Goal: Find contact information: Find contact information

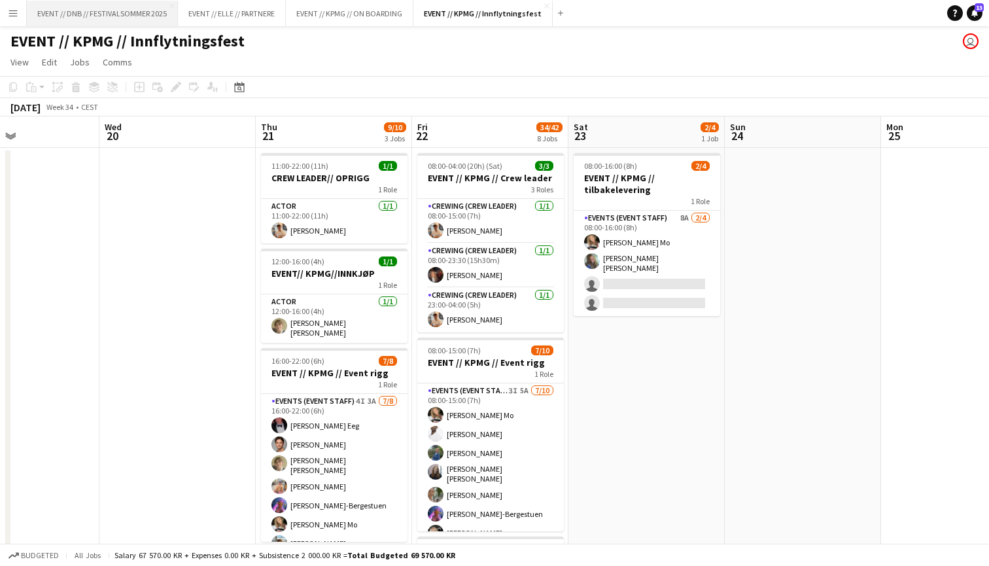
click at [147, 10] on button "EVENT // DNB // FESTIVALSOMMER 2025 Close" at bounding box center [102, 13] width 151 height 25
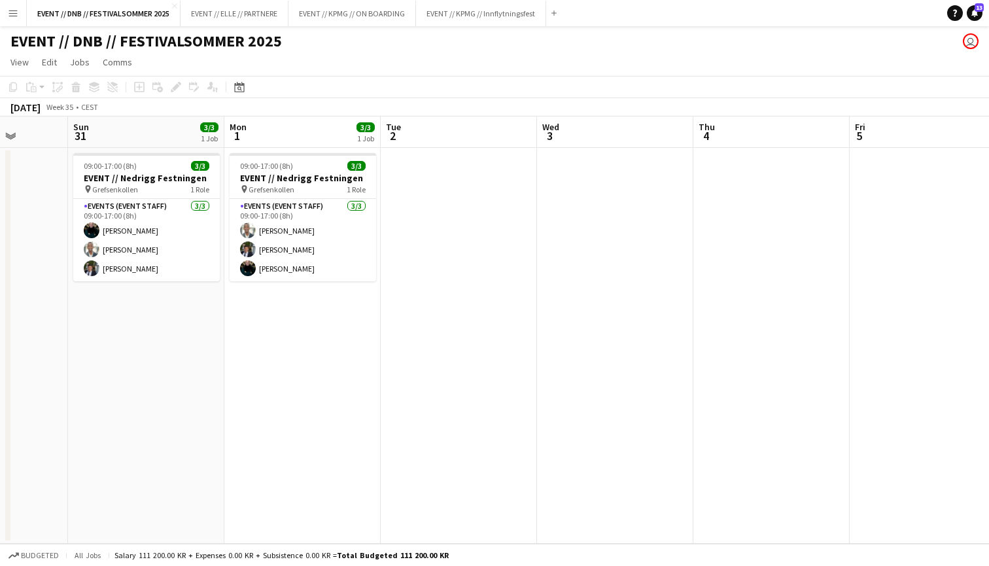
scroll to position [0, 393]
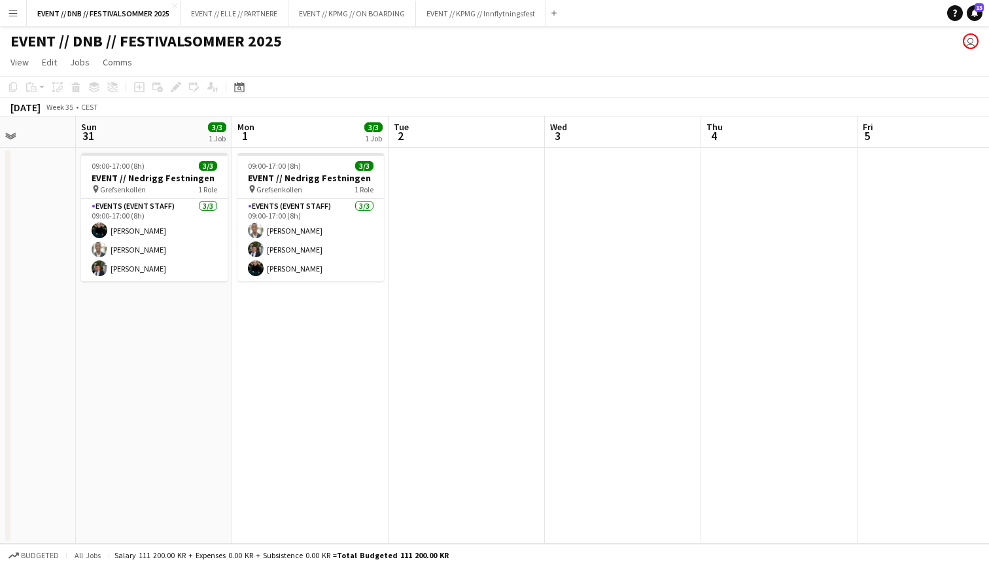
click at [288, 133] on app-board-header-date "Mon 1 3/3 1 Job" at bounding box center [310, 131] width 156 height 31
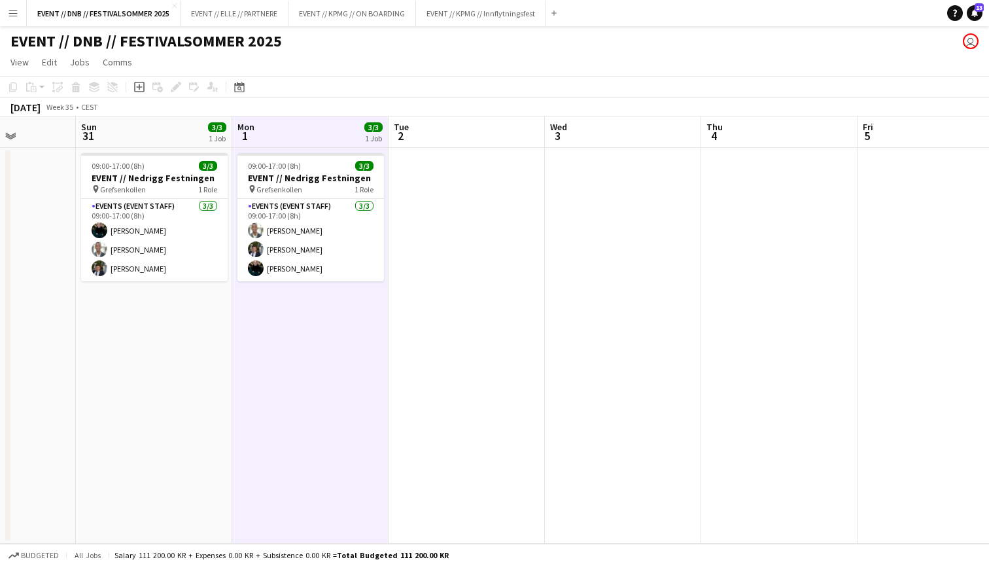
click at [426, 137] on app-board-header-date "Tue 2" at bounding box center [466, 131] width 156 height 31
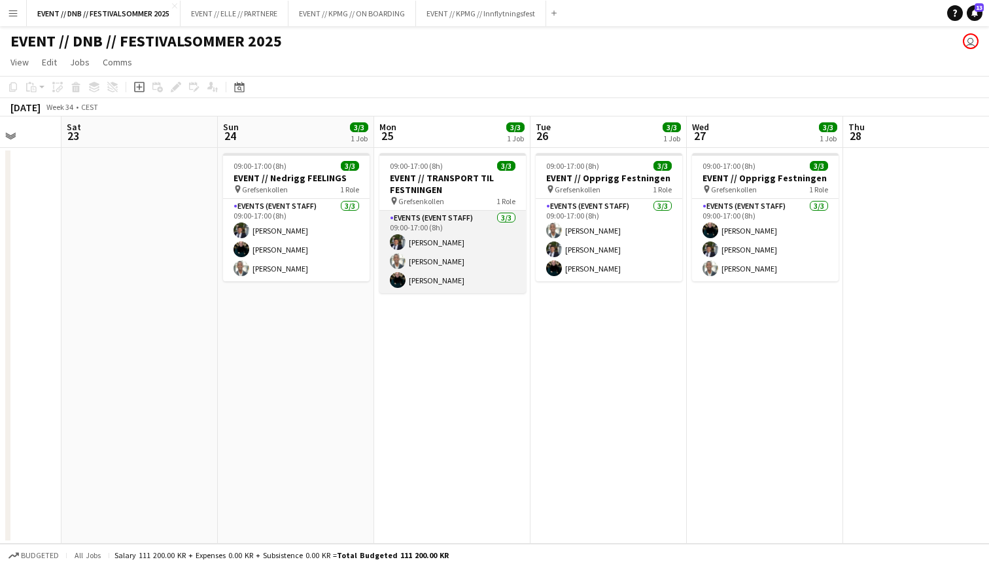
scroll to position [0, 565]
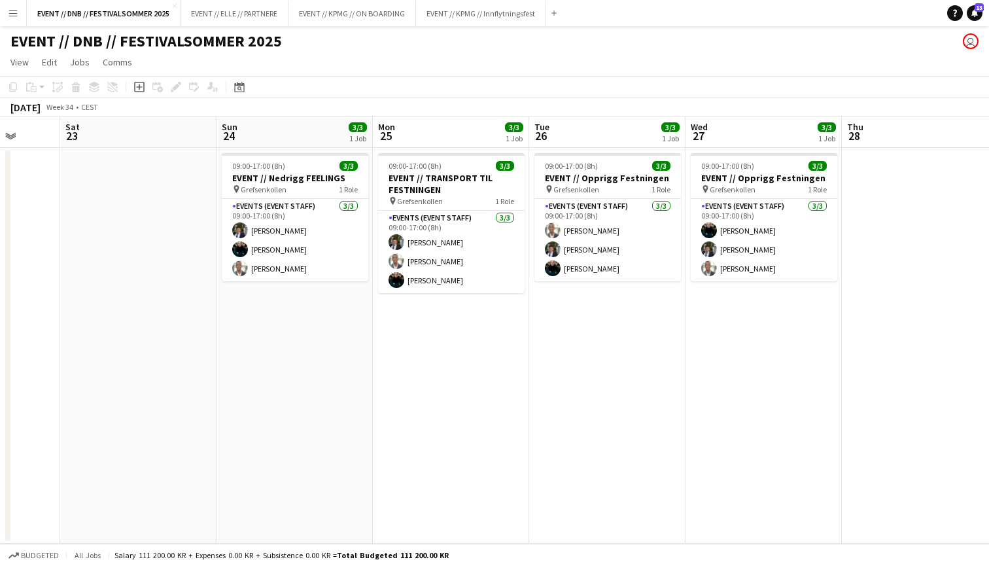
click at [196, 159] on app-date-cell at bounding box center [138, 346] width 156 height 396
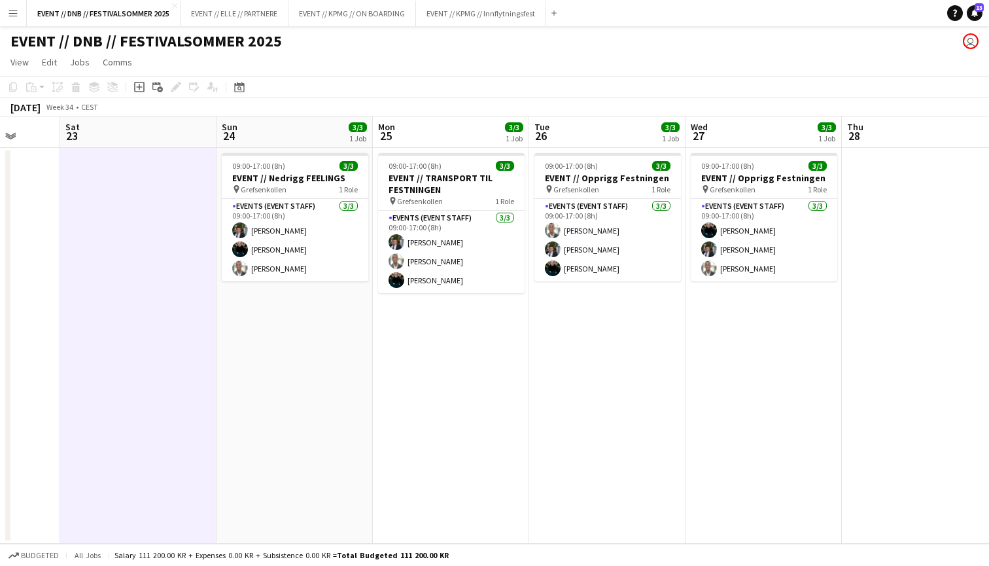
click at [455, 326] on app-date-cell "09:00-17:00 (8h) 3/3 EVENT // TRANSPORT TIL FESTNINGEN pin Grefsenkollen 1 Role…" at bounding box center [451, 346] width 156 height 396
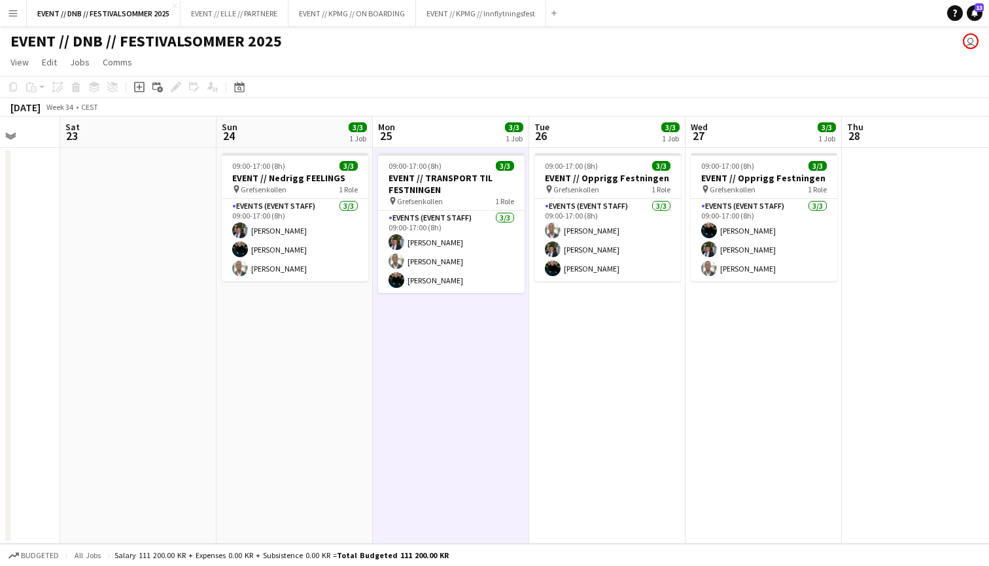
drag, startPoint x: 455, startPoint y: 326, endPoint x: 514, endPoint y: 326, distance: 58.8
click at [458, 326] on app-date-cell "09:00-17:00 (8h) 3/3 EVENT // TRANSPORT TIL FESTNINGEN pin Grefsenkollen 1 Role…" at bounding box center [451, 346] width 156 height 396
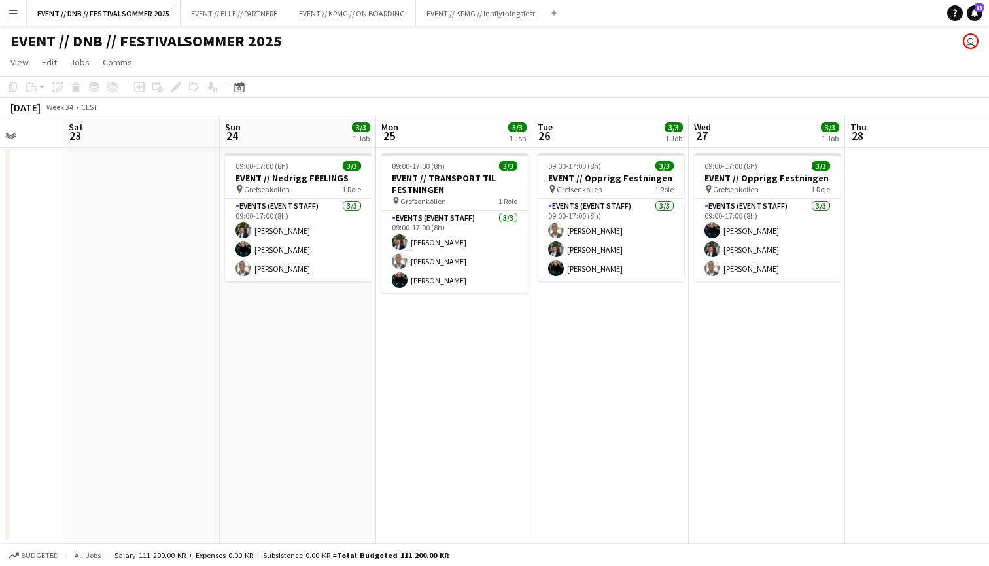
click at [520, 325] on app-date-cell "09:00-17:00 (8h) 3/3 EVENT // TRANSPORT TIL FESTNINGEN pin Grefsenkollen 1 Role…" at bounding box center [454, 346] width 156 height 396
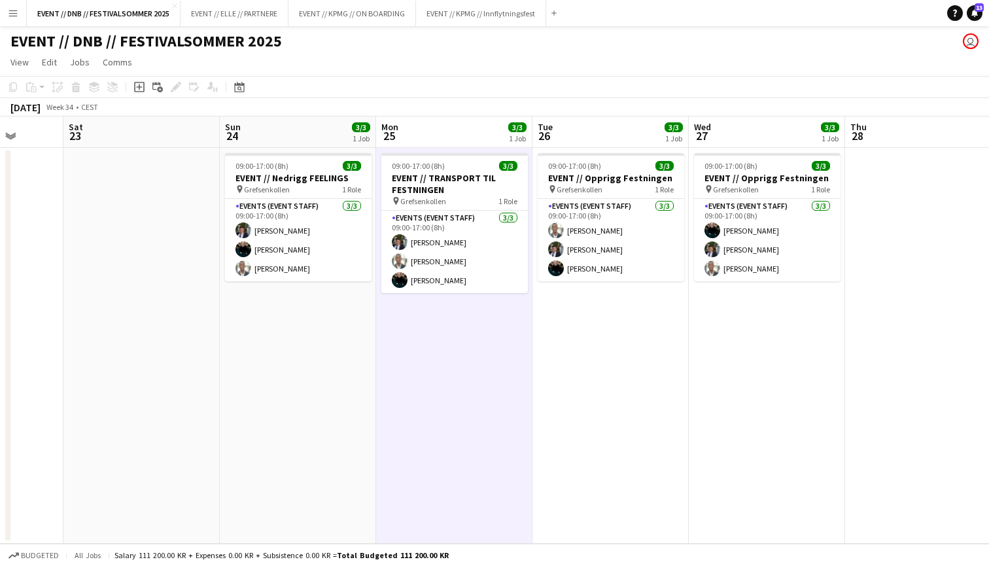
click at [609, 311] on app-date-cell "09:00-17:00 (8h) 3/3 EVENT // Opprigg Festningen pin Grefsenkollen 1 Role Event…" at bounding box center [610, 346] width 156 height 396
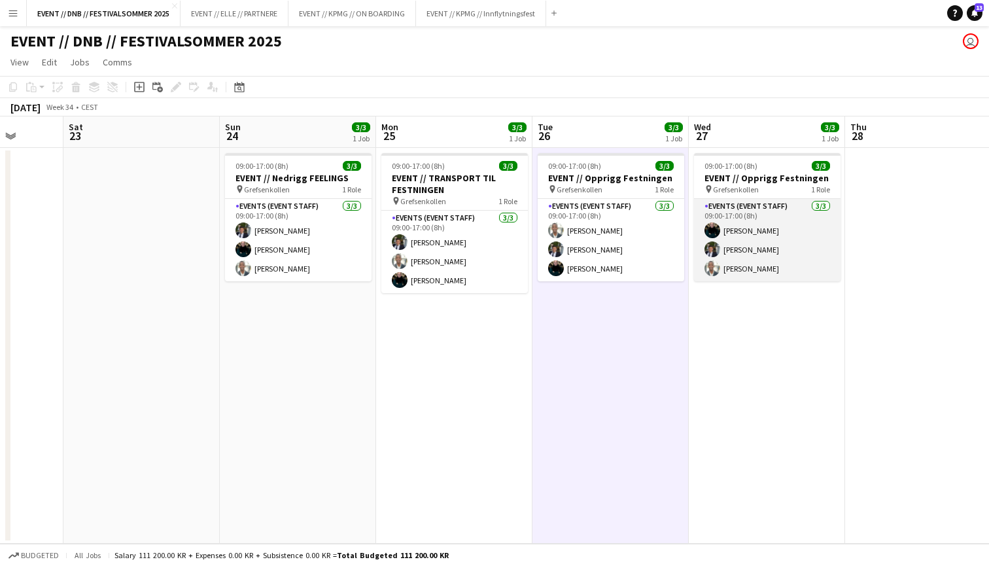
click at [835, 271] on app-card-role "Events (Event Staff) [DATE] 09:00-17:00 (8h) [PERSON_NAME] [PERSON_NAME]" at bounding box center [767, 240] width 146 height 82
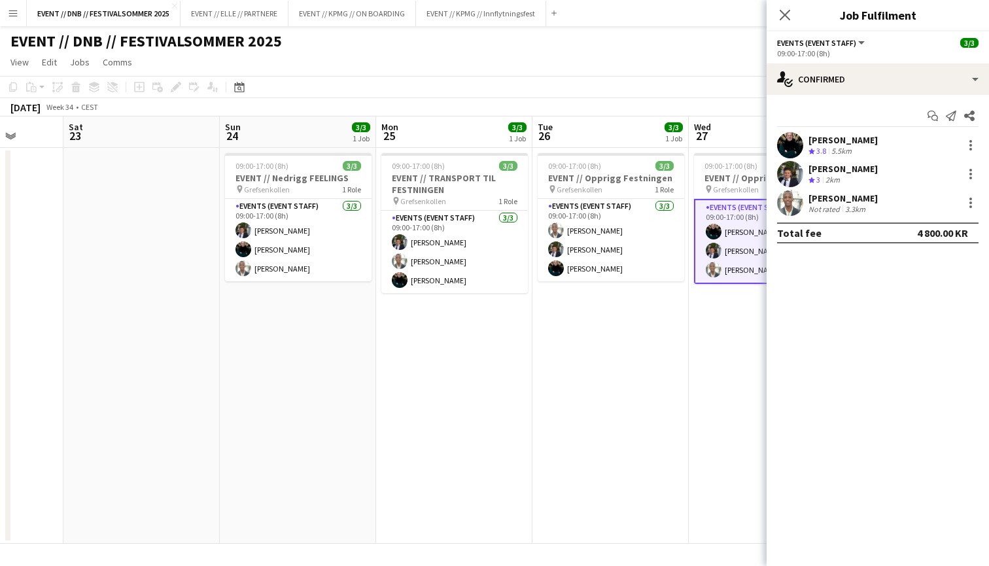
click at [752, 326] on app-date-cell "09:00-17:00 (8h) 3/3 EVENT // Opprigg Festningen pin Grefsenkollen 1 Role Event…" at bounding box center [766, 346] width 156 height 396
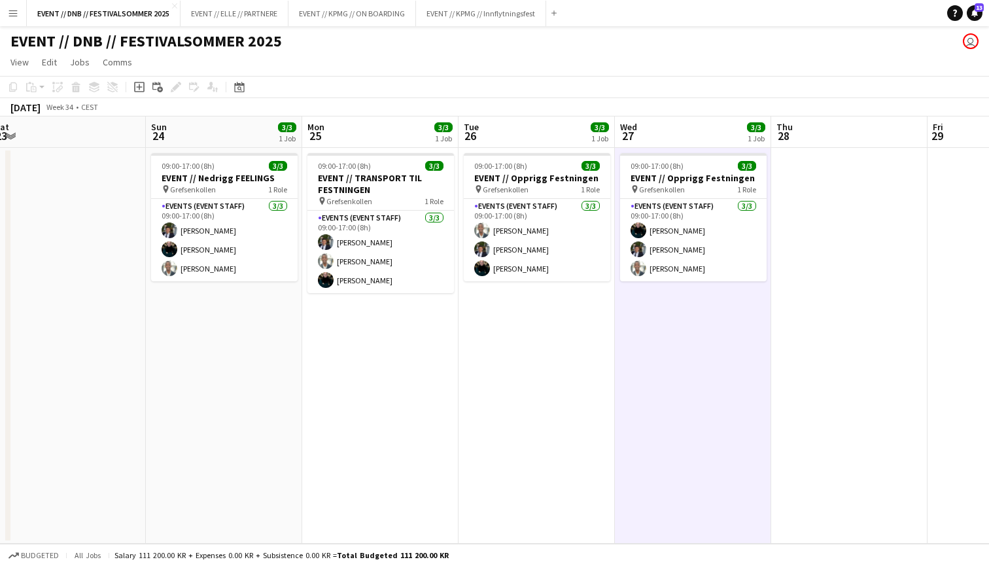
scroll to position [0, 0]
click at [416, 373] on app-date-cell "09:00-17:00 (8h) 3/3 EVENT // TRANSPORT TIL FESTNINGEN pin Grefsenkollen 1 Role…" at bounding box center [380, 346] width 156 height 396
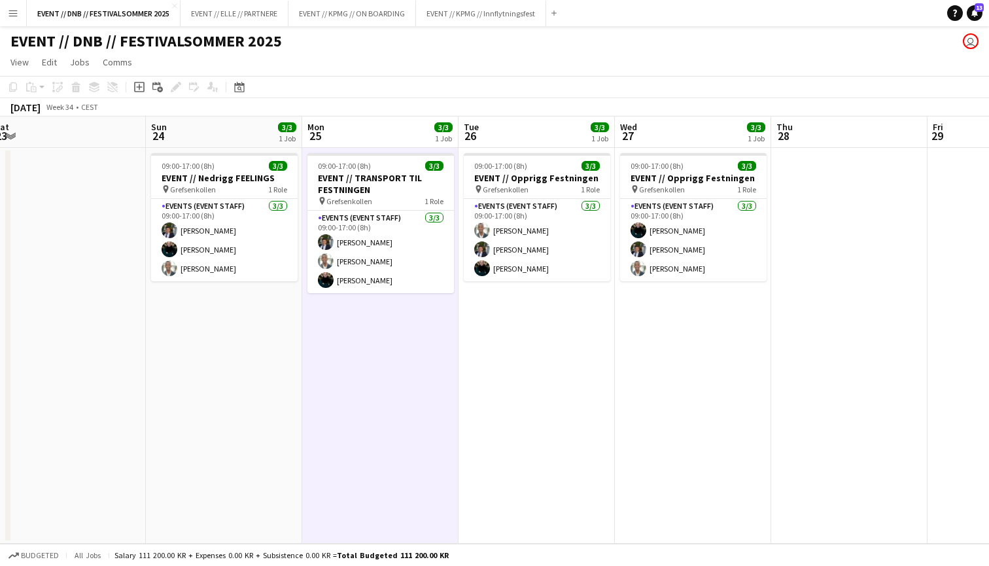
click at [544, 356] on app-date-cell "09:00-17:00 (8h) 3/3 EVENT // Opprigg Festningen pin Grefsenkollen 1 Role Event…" at bounding box center [536, 346] width 156 height 396
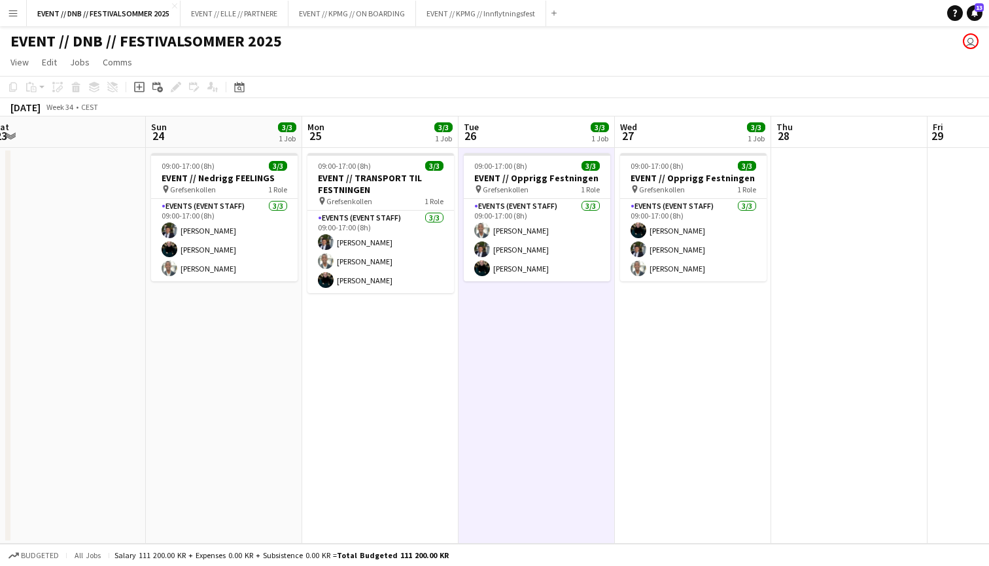
click at [647, 347] on app-date-cell "09:00-17:00 (8h) 3/3 EVENT // Opprigg Festningen pin Grefsenkollen 1 Role Event…" at bounding box center [693, 346] width 156 height 396
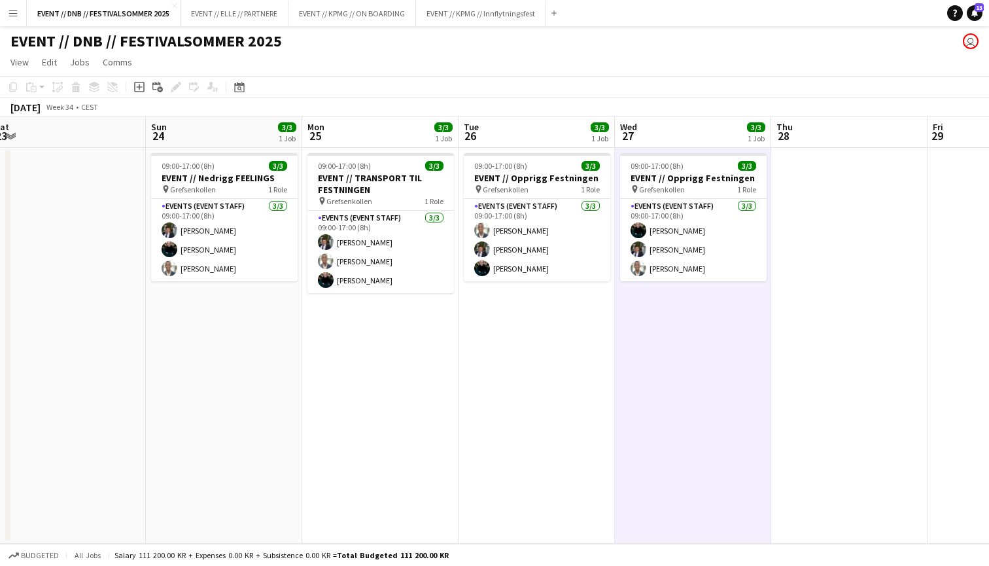
click at [787, 288] on app-date-cell at bounding box center [849, 346] width 156 height 396
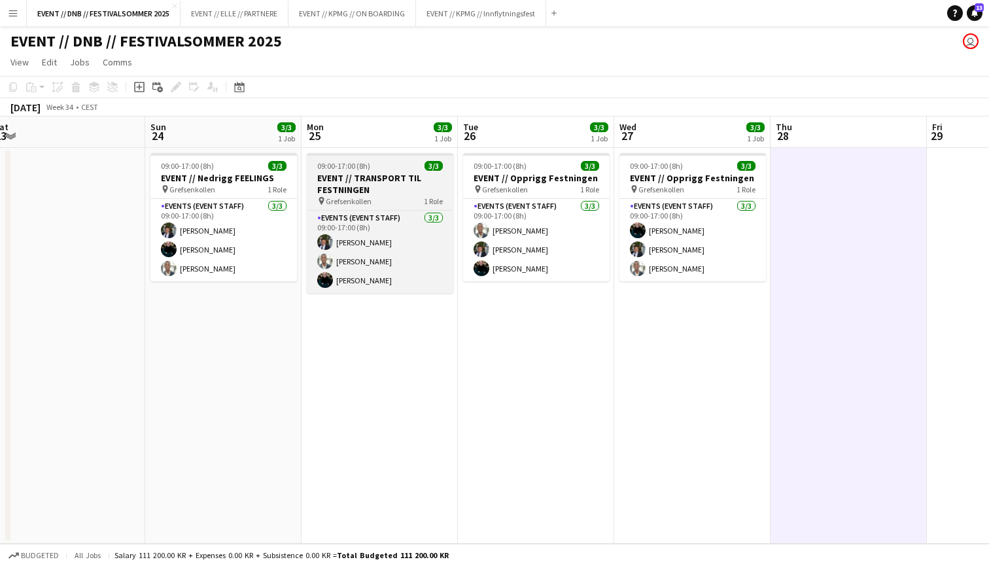
click at [361, 192] on h3 "EVENT // TRANSPORT TIL FESTNINGEN" at bounding box center [380, 184] width 146 height 24
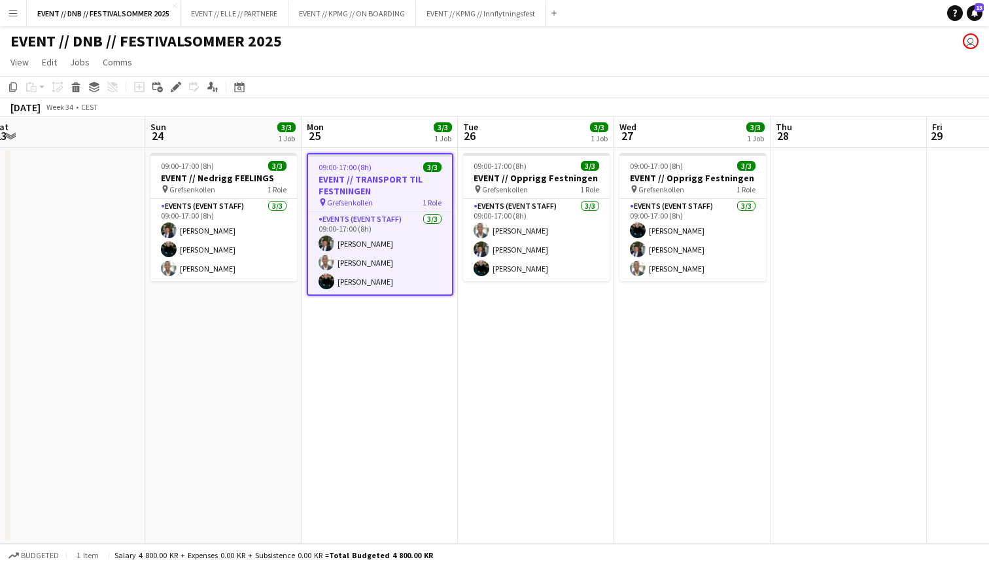
click at [392, 358] on app-date-cell "09:00-17:00 (8h) 3/3 EVENT // TRANSPORT TIL FESTNINGEN pin Grefsenkollen 1 Role…" at bounding box center [379, 346] width 156 height 396
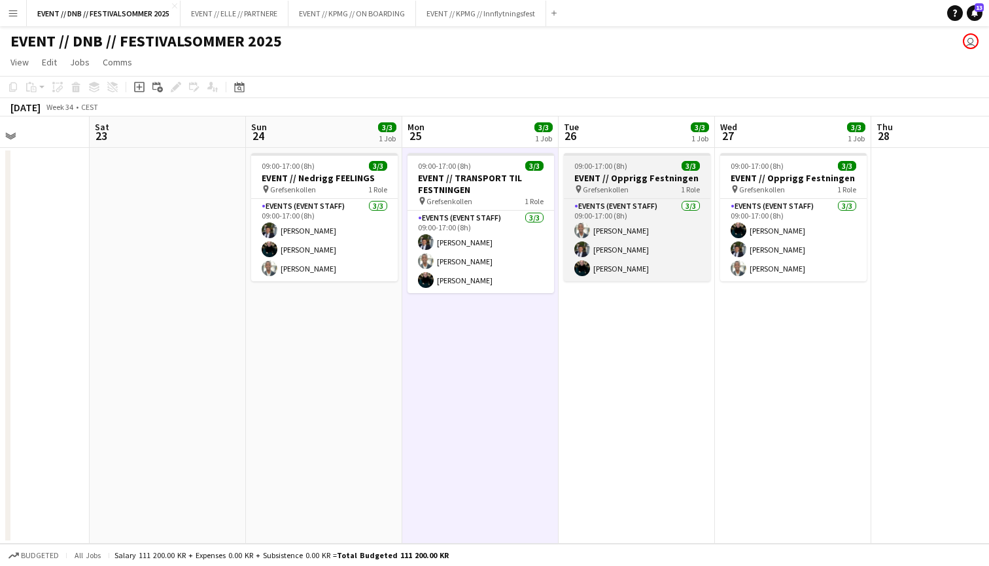
scroll to position [0, 373]
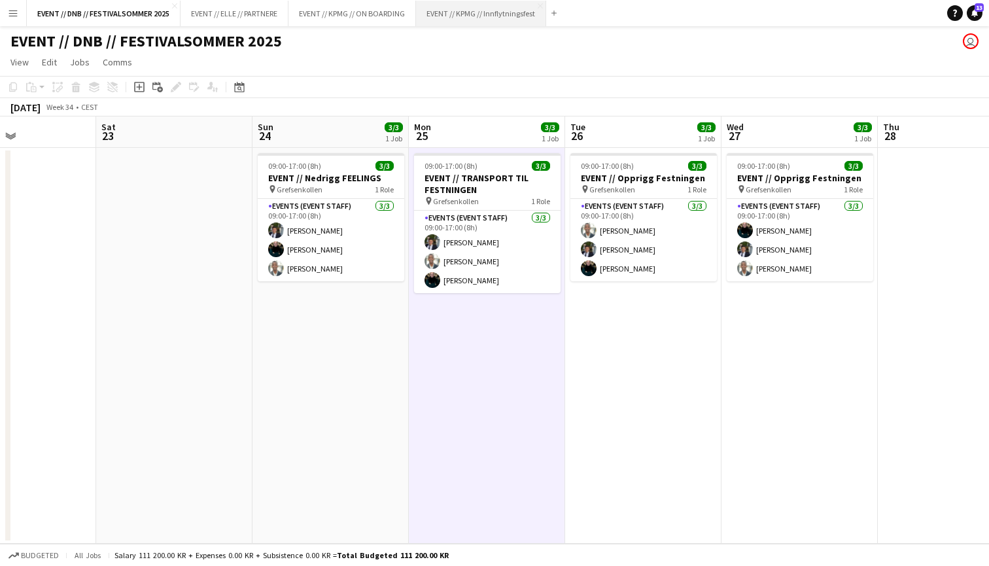
click at [464, 15] on button "EVENT // KPMG // Innflytningsfest Close" at bounding box center [481, 13] width 130 height 25
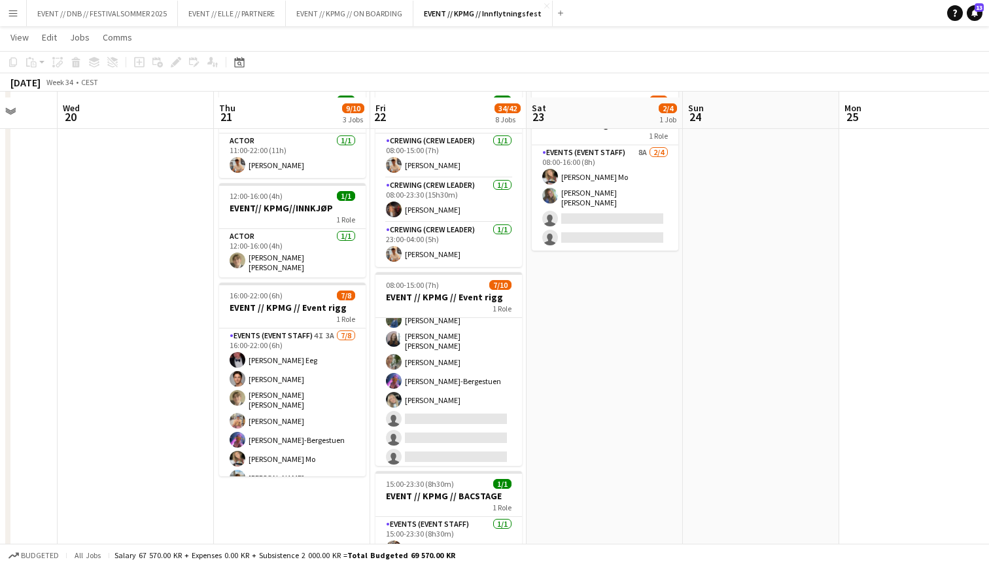
scroll to position [64, 0]
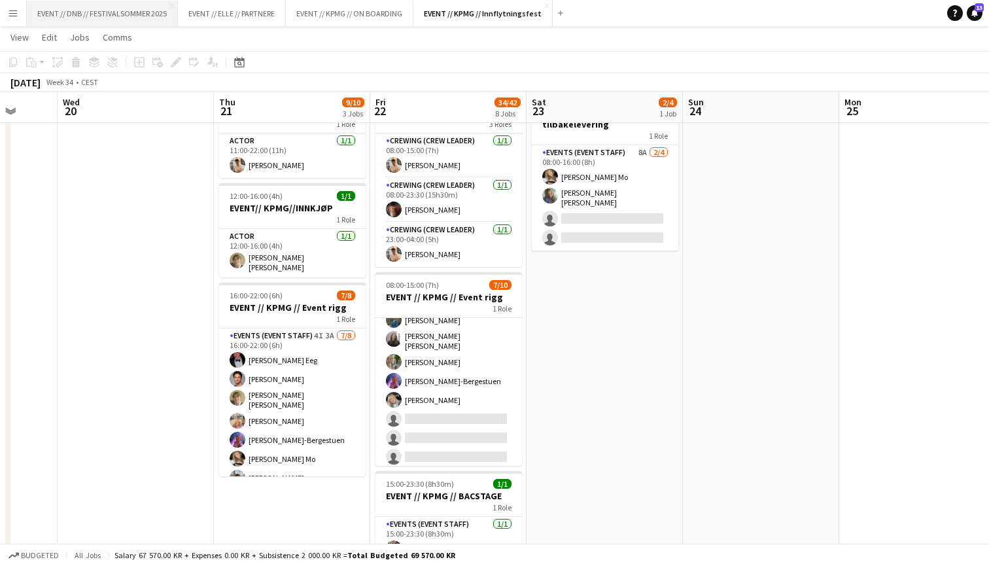
click at [97, 10] on button "EVENT // DNB // FESTIVALSOMMER 2025 Close" at bounding box center [102, 13] width 151 height 25
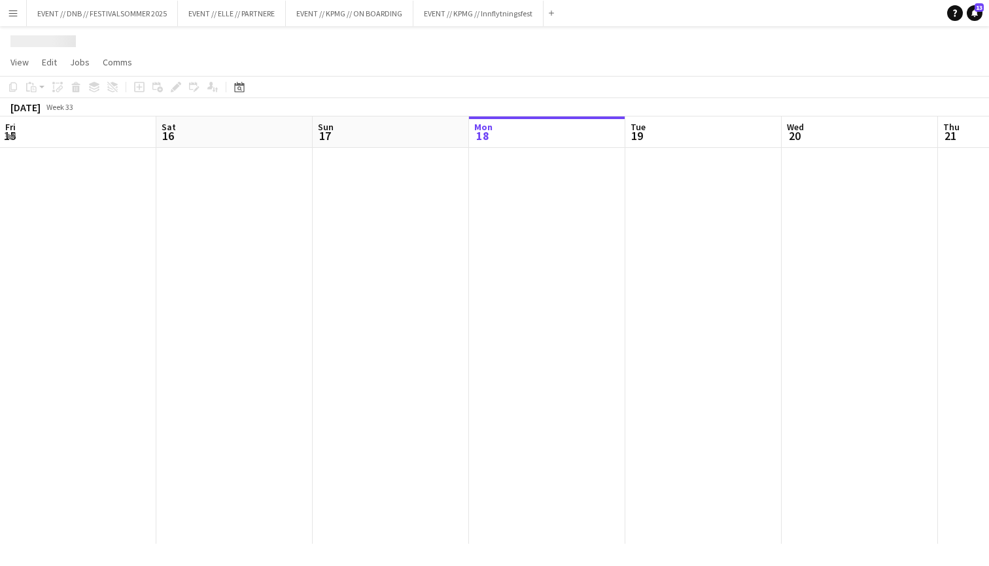
scroll to position [0, 313]
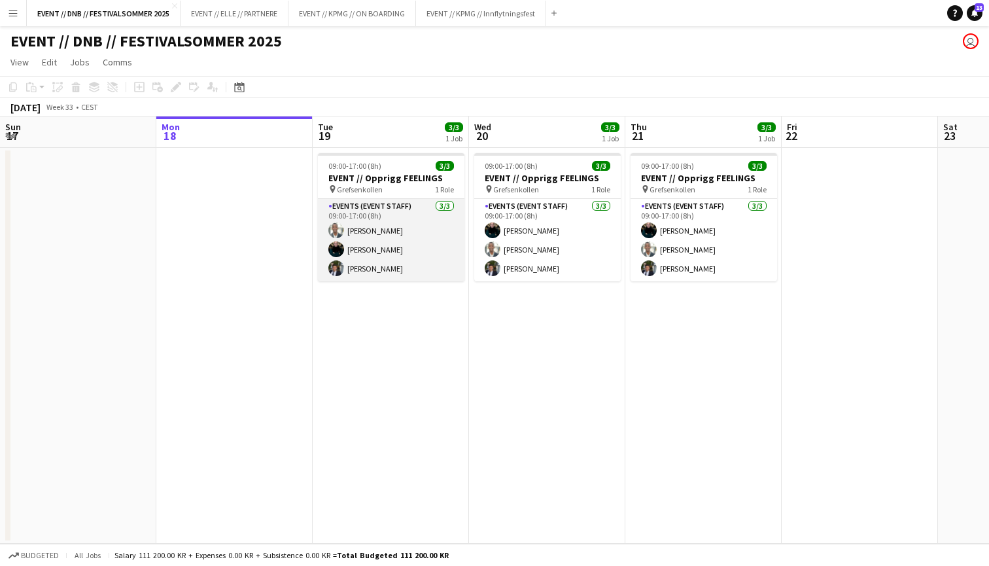
click at [412, 231] on app-card-role "Events (Event Staff) [DATE] 09:00-17:00 (8h) [PERSON_NAME] [PERSON_NAME] [PERSO…" at bounding box center [391, 240] width 146 height 82
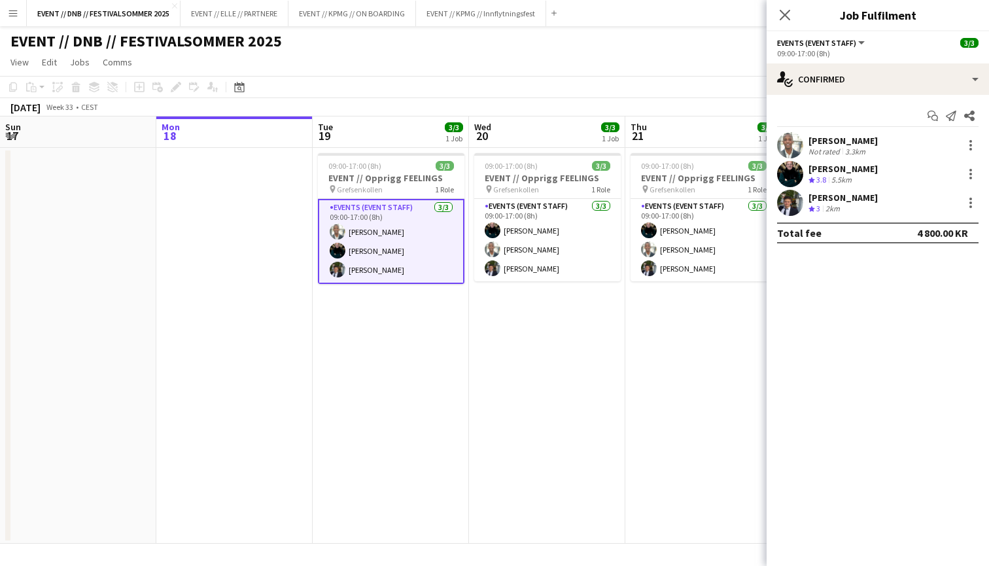
click at [818, 140] on div "[PERSON_NAME]" at bounding box center [842, 141] width 69 height 12
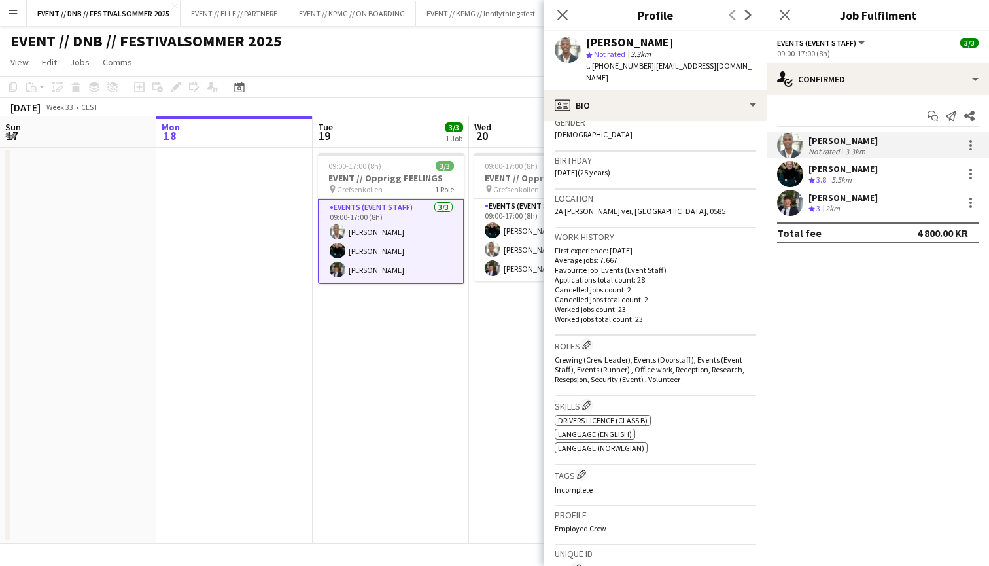
scroll to position [205, 0]
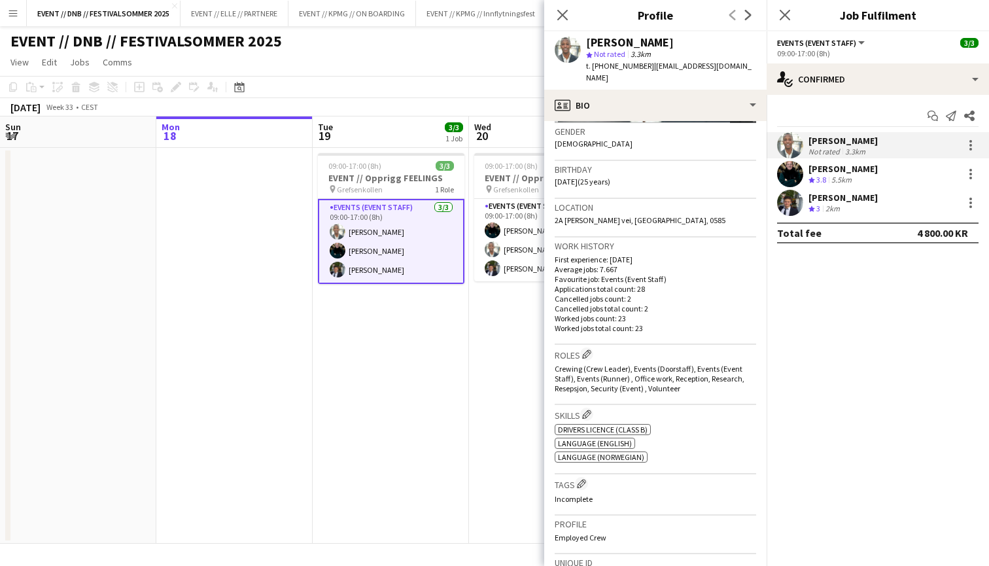
click at [829, 194] on div "[PERSON_NAME]" at bounding box center [842, 198] width 69 height 12
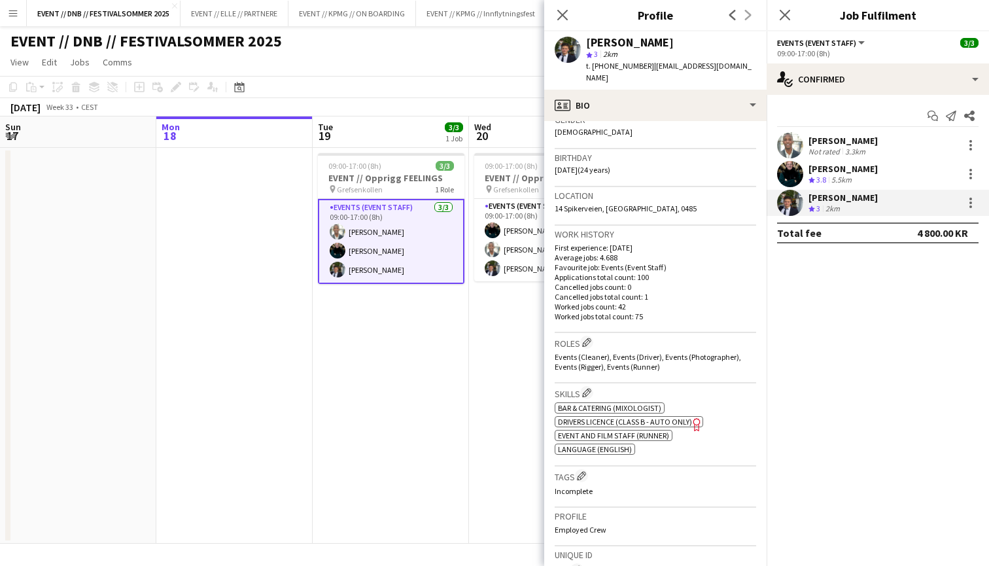
scroll to position [254, 0]
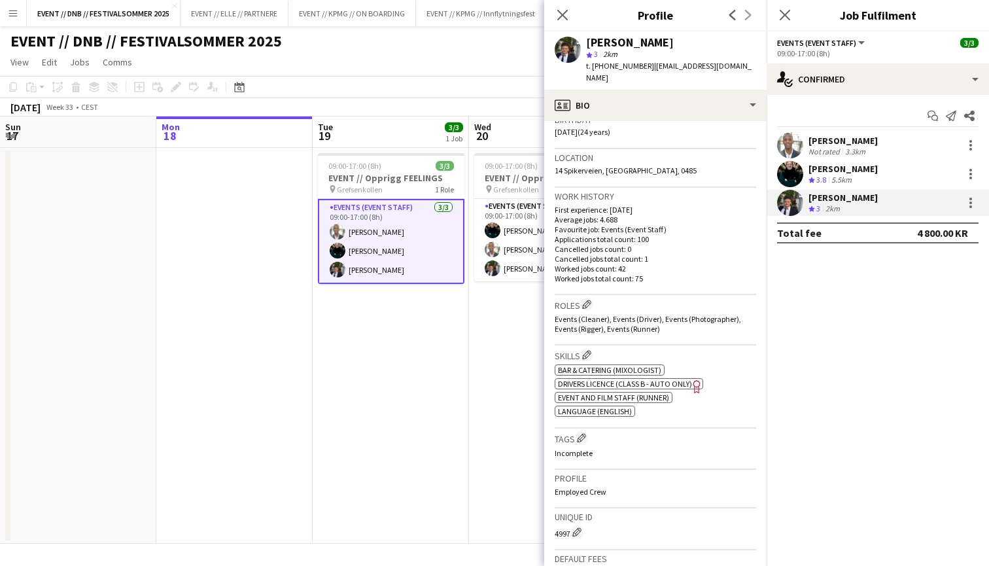
click at [877, 177] on div "Crew rating 3.8 5.5km" at bounding box center [842, 180] width 69 height 11
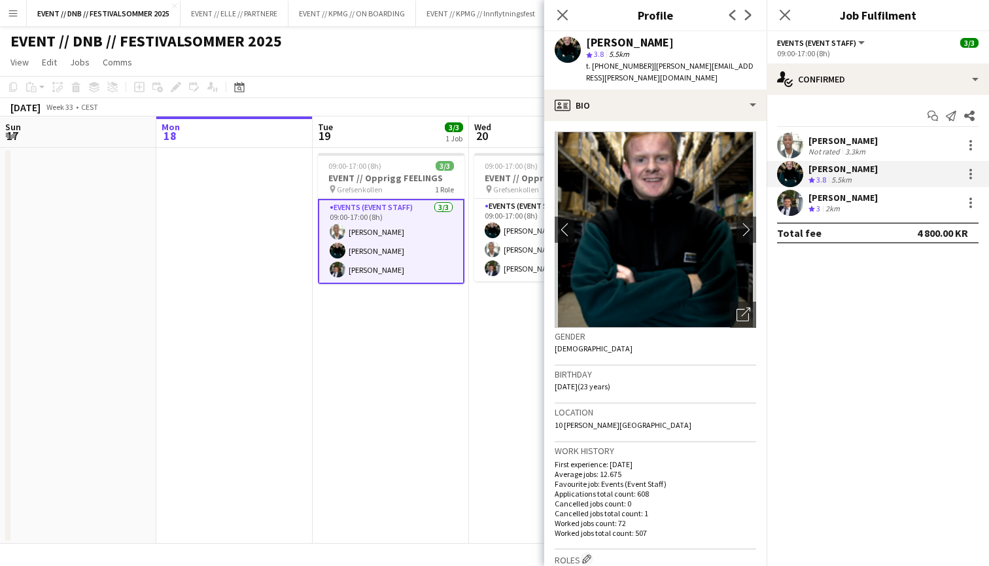
click at [898, 146] on div "[PERSON_NAME] Not rated 3.3km" at bounding box center [877, 145] width 222 height 26
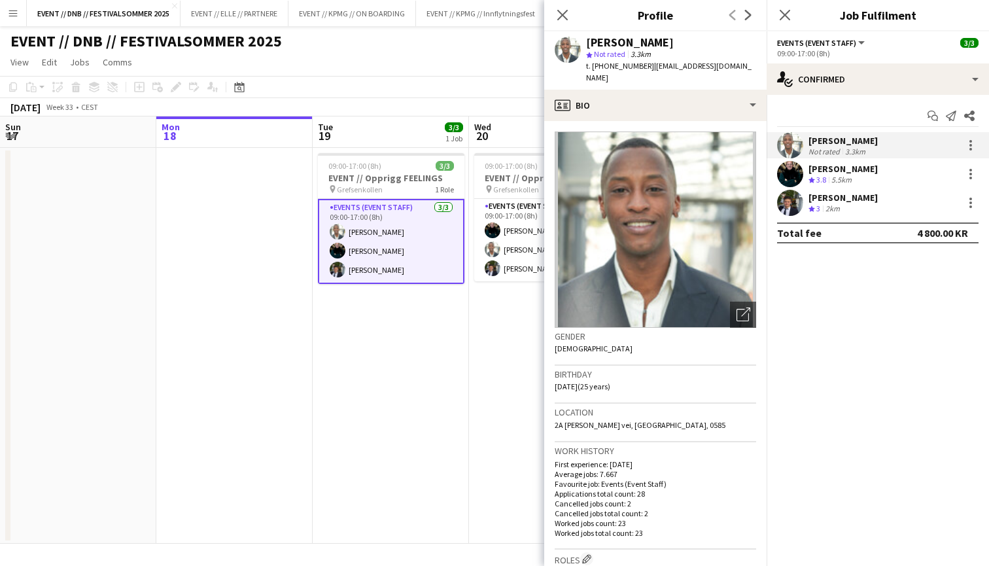
click at [522, 375] on app-date-cell "09:00-17:00 (8h) 3/3 EVENT // Opprigg FEELINGS pin Grefsenkollen 1 Role Events …" at bounding box center [547, 346] width 156 height 396
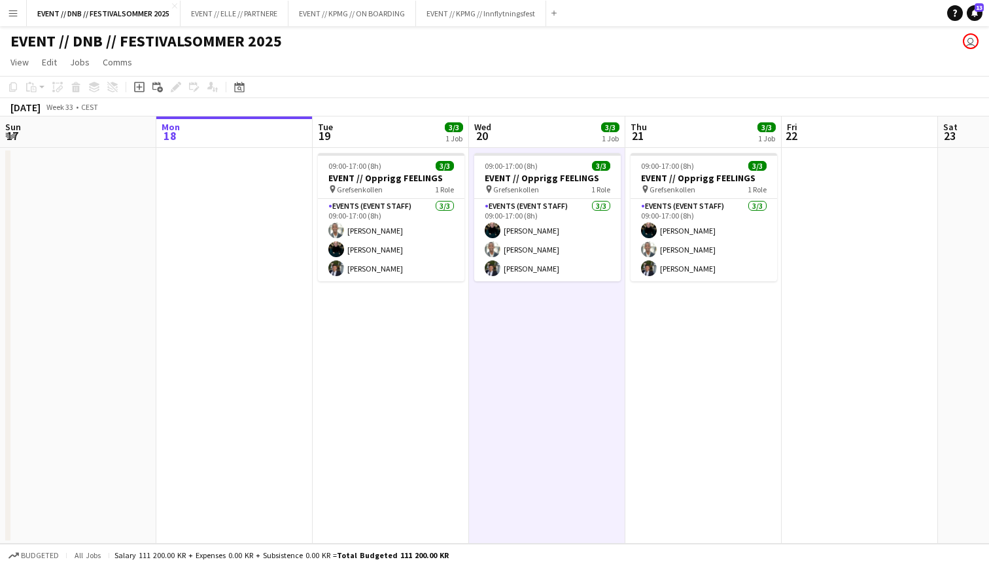
click at [681, 364] on app-date-cell "09:00-17:00 (8h) 3/3 EVENT // Opprigg FEELINGS pin Grefsenkollen 1 Role Events …" at bounding box center [703, 346] width 156 height 396
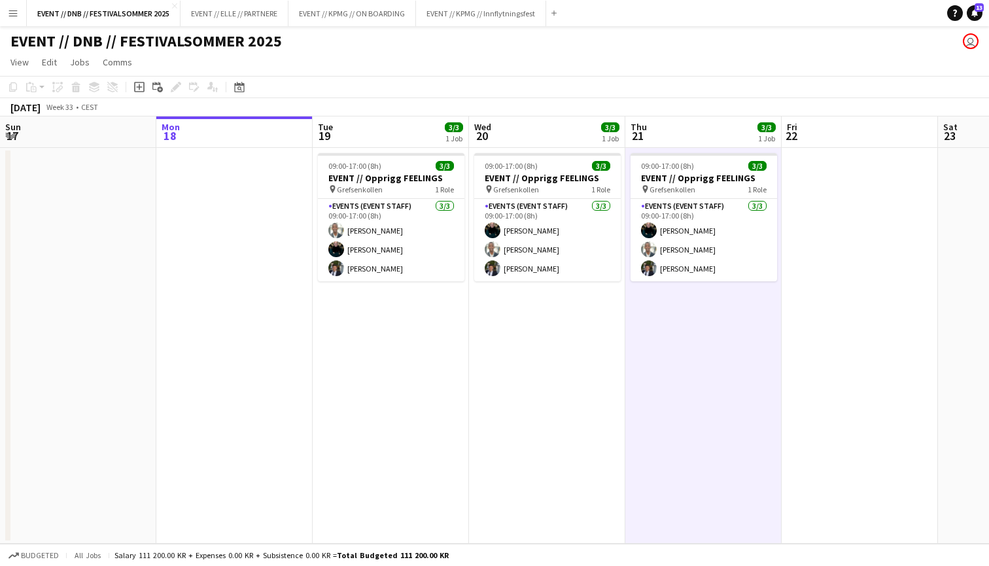
click at [868, 333] on app-date-cell at bounding box center [859, 346] width 156 height 396
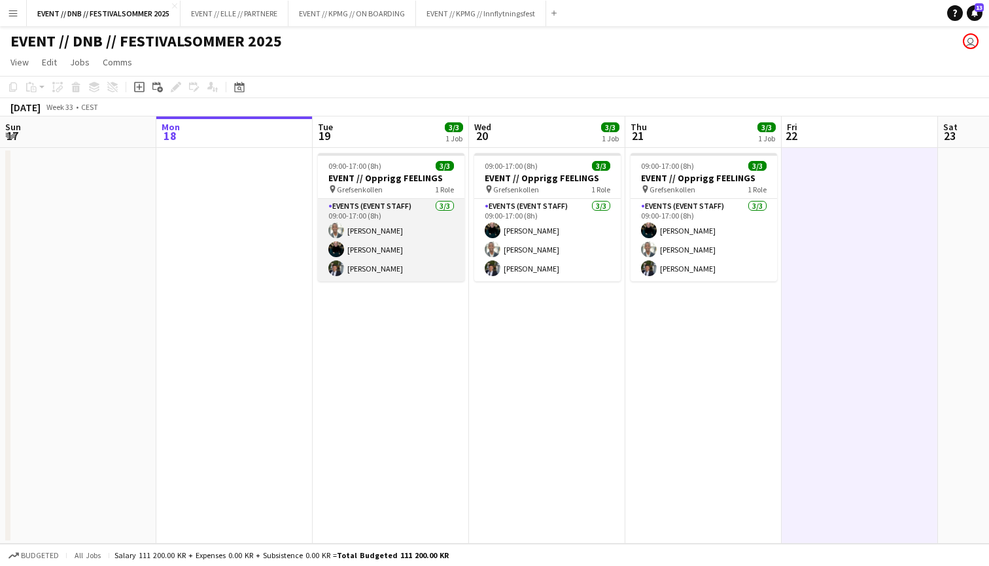
click at [407, 237] on app-card-role "Events (Event Staff) [DATE] 09:00-17:00 (8h) [PERSON_NAME] [PERSON_NAME] [PERSO…" at bounding box center [391, 240] width 146 height 82
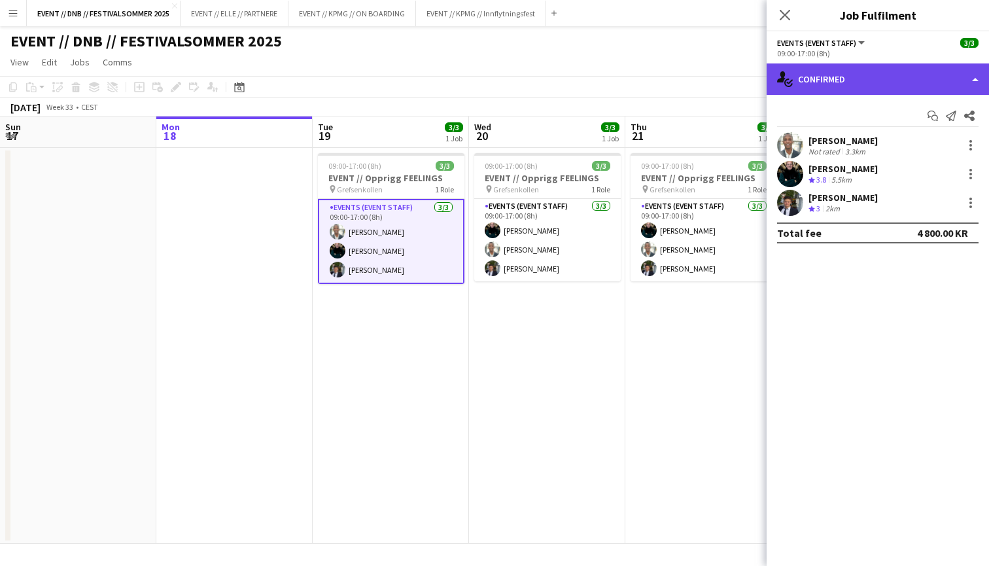
click at [894, 77] on div "single-neutral-actions-check-2 Confirmed" at bounding box center [877, 78] width 222 height 31
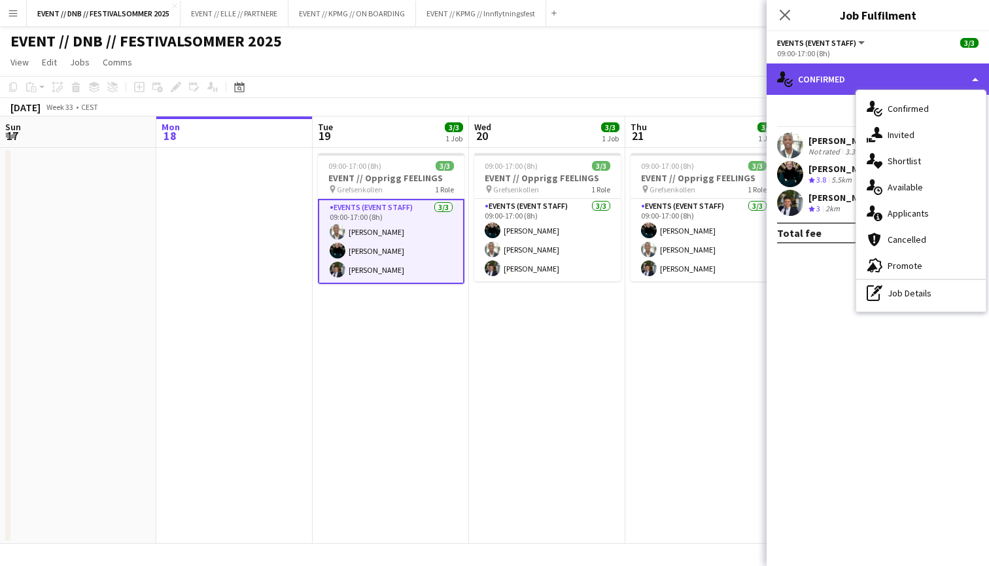
click at [894, 77] on div "single-neutral-actions-check-2 Confirmed" at bounding box center [877, 78] width 222 height 31
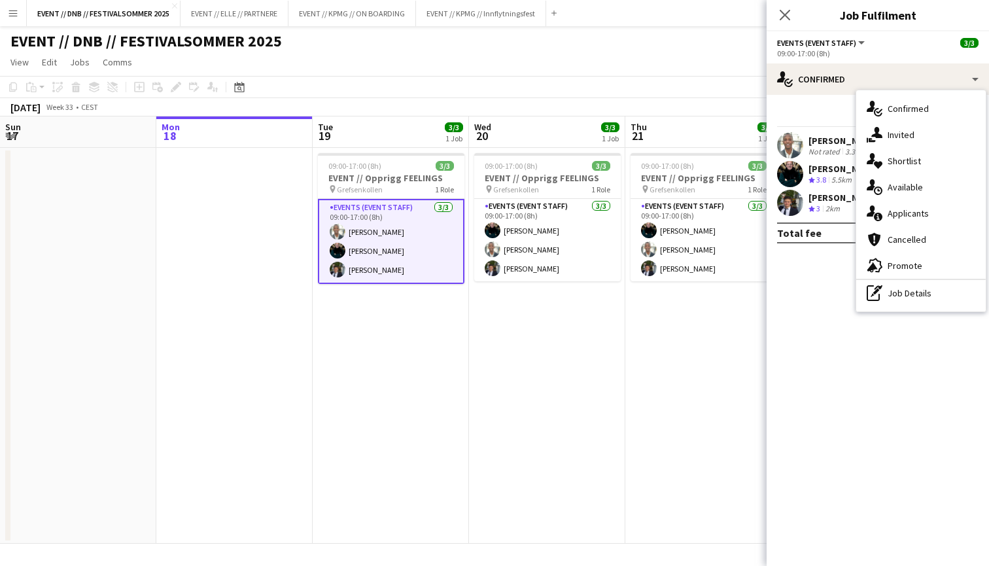
click at [836, 144] on div "[PERSON_NAME]" at bounding box center [842, 141] width 69 height 12
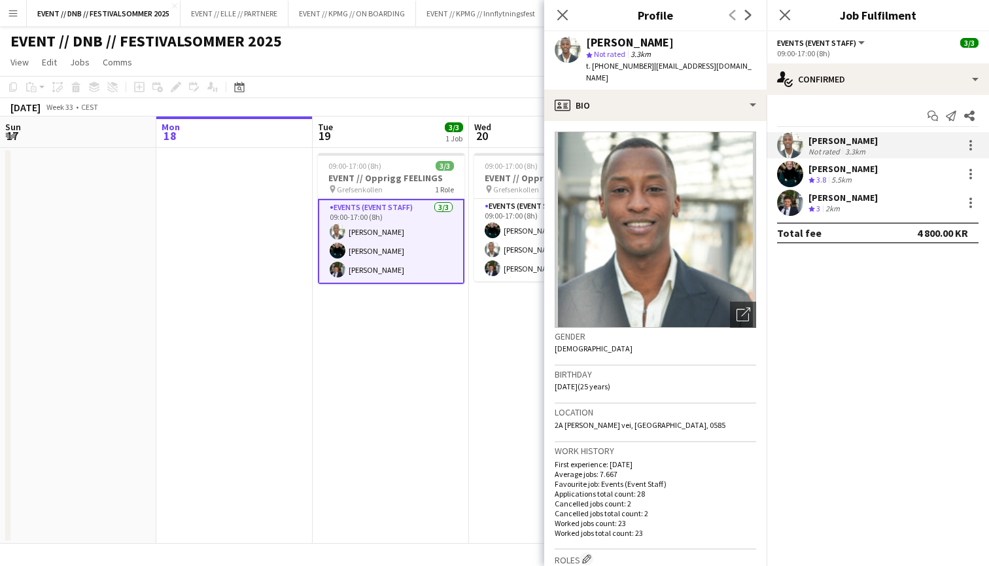
click at [830, 202] on div "[PERSON_NAME]" at bounding box center [842, 198] width 69 height 12
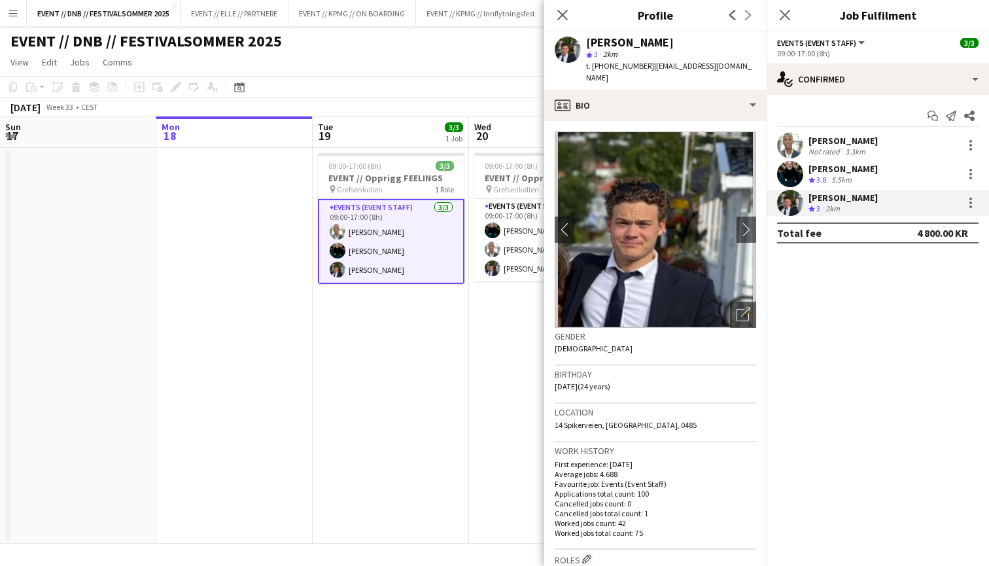
click at [845, 172] on div "[PERSON_NAME]" at bounding box center [842, 169] width 69 height 12
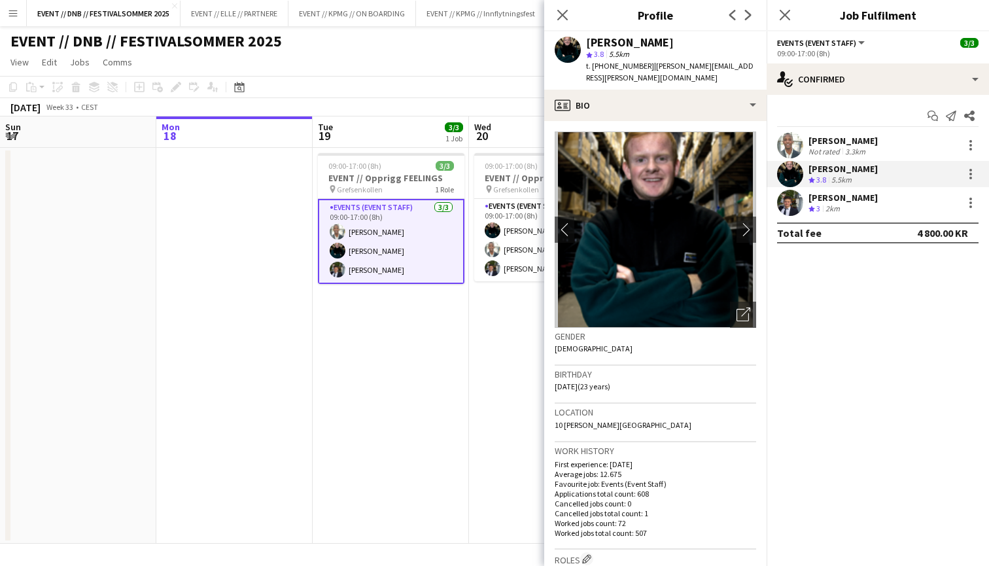
click at [867, 141] on div "[PERSON_NAME] Not rated 3.3km" at bounding box center [877, 145] width 222 height 26
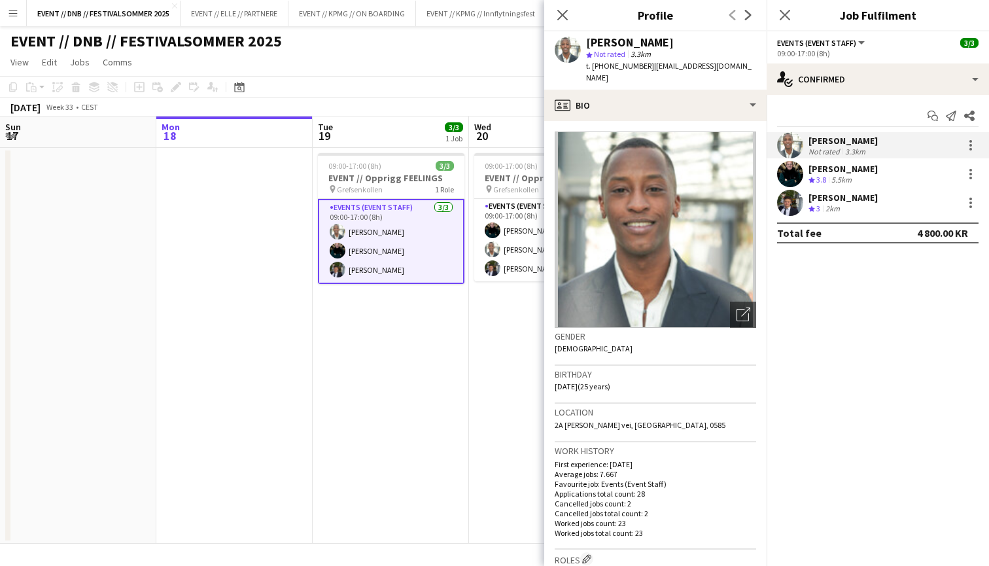
click at [858, 192] on div "[PERSON_NAME]" at bounding box center [842, 198] width 69 height 12
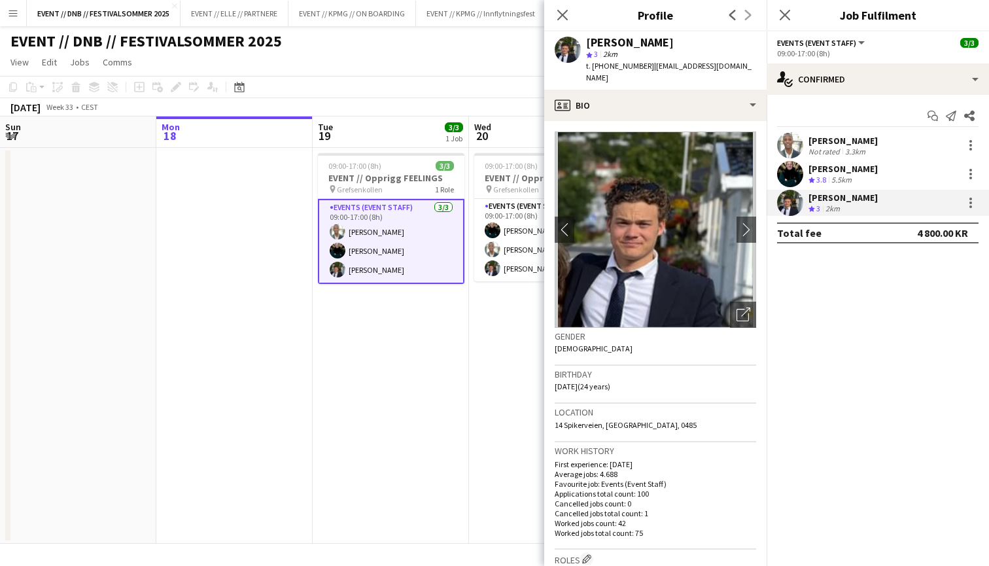
click at [864, 173] on div "[PERSON_NAME]" at bounding box center [842, 169] width 69 height 12
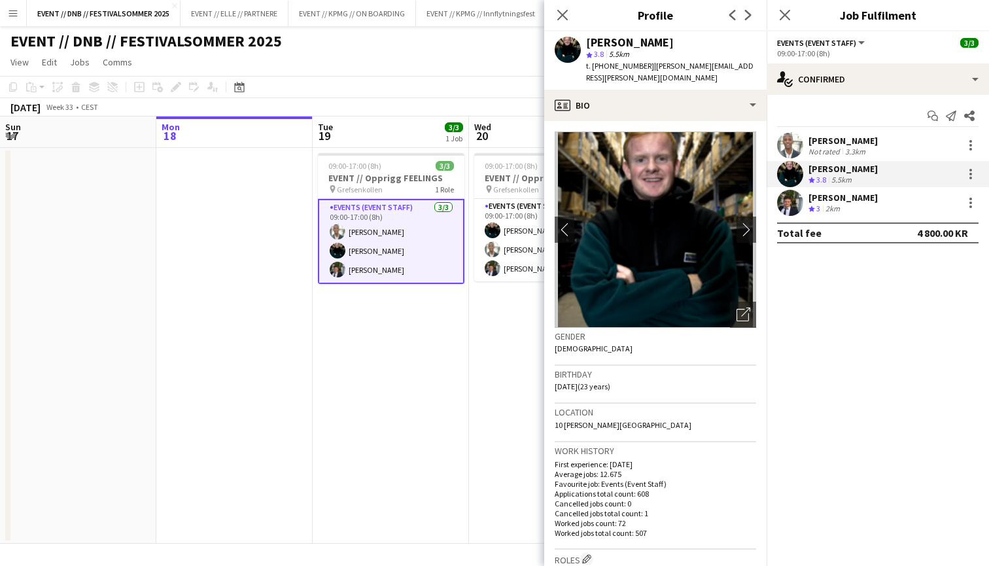
click at [872, 154] on div "[PERSON_NAME] Not rated 3.3km" at bounding box center [877, 145] width 222 height 26
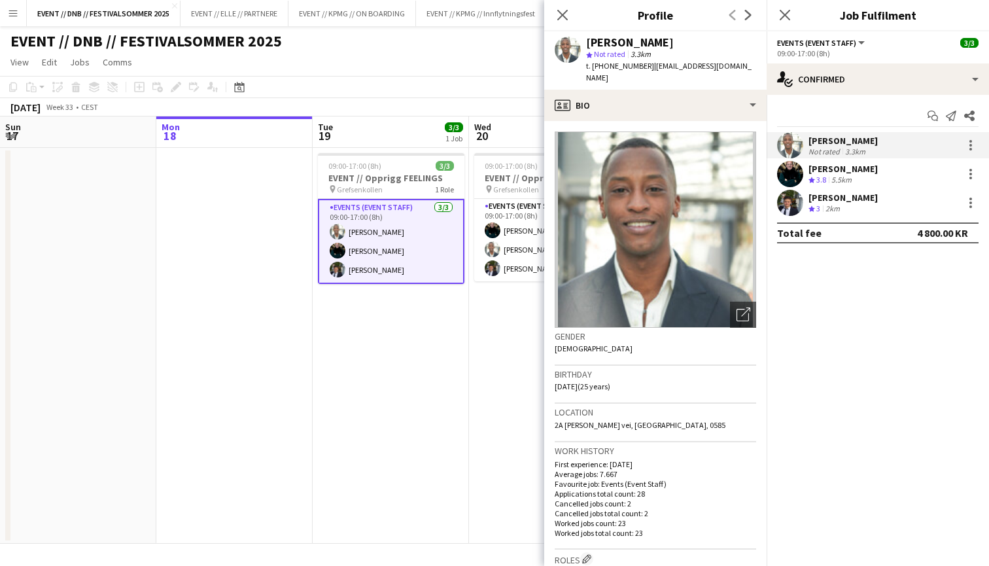
click at [636, 64] on span "| [EMAIL_ADDRESS][DOMAIN_NAME]" at bounding box center [668, 72] width 165 height 22
drag, startPoint x: 636, startPoint y: 64, endPoint x: 593, endPoint y: 63, distance: 43.2
click at [593, 63] on div "t. [PHONE_NUMBER] | [EMAIL_ADDRESS][DOMAIN_NAME]" at bounding box center [671, 72] width 170 height 24
copy span "[PHONE_NUMBER]"
click at [815, 170] on div "[PERSON_NAME]" at bounding box center [842, 169] width 69 height 12
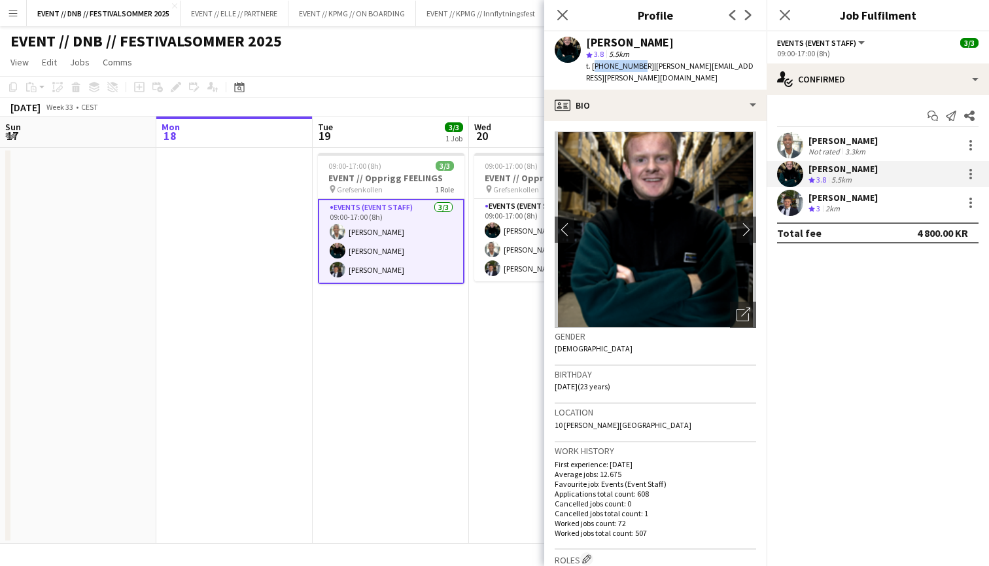
drag, startPoint x: 634, startPoint y: 62, endPoint x: 593, endPoint y: 60, distance: 41.2
click at [593, 60] on div "t. [PHONE_NUMBER] | [PERSON_NAME][EMAIL_ADDRESS][PERSON_NAME][DOMAIN_NAME]" at bounding box center [671, 72] width 170 height 24
copy span "[PHONE_NUMBER]"
click at [823, 195] on div "[PERSON_NAME]" at bounding box center [842, 198] width 69 height 12
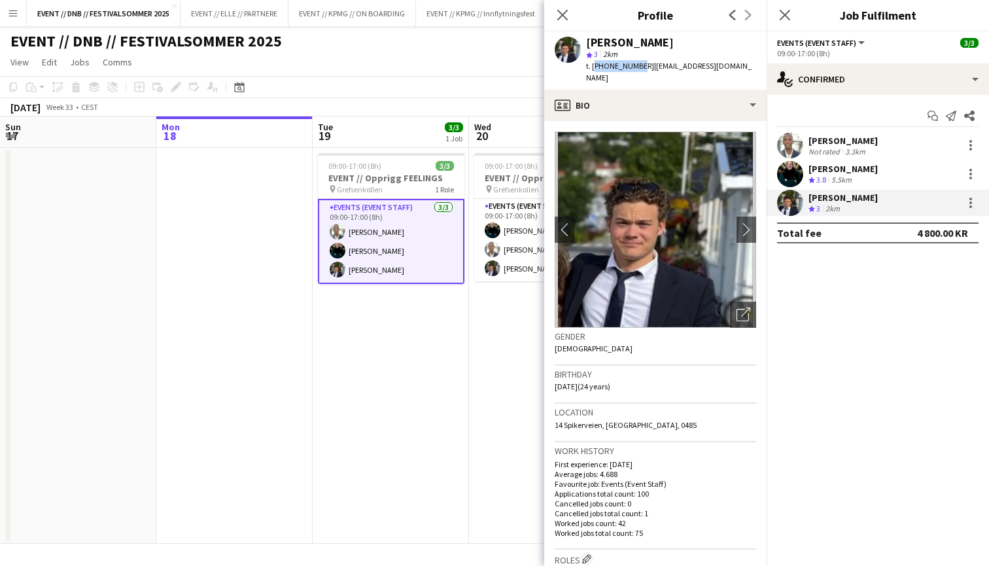
drag, startPoint x: 635, startPoint y: 66, endPoint x: 592, endPoint y: 62, distance: 42.7
click at [592, 62] on span "t. [PHONE_NUMBER]" at bounding box center [620, 66] width 68 height 10
copy span "[PHONE_NUMBER]"
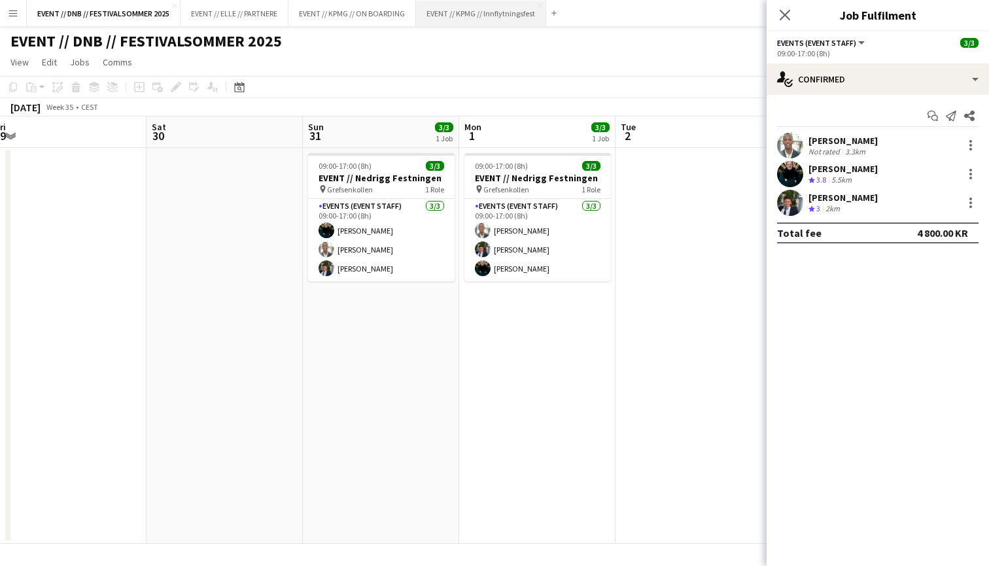
scroll to position [0, 322]
click at [688, 268] on app-date-cell at bounding box center [693, 346] width 156 height 396
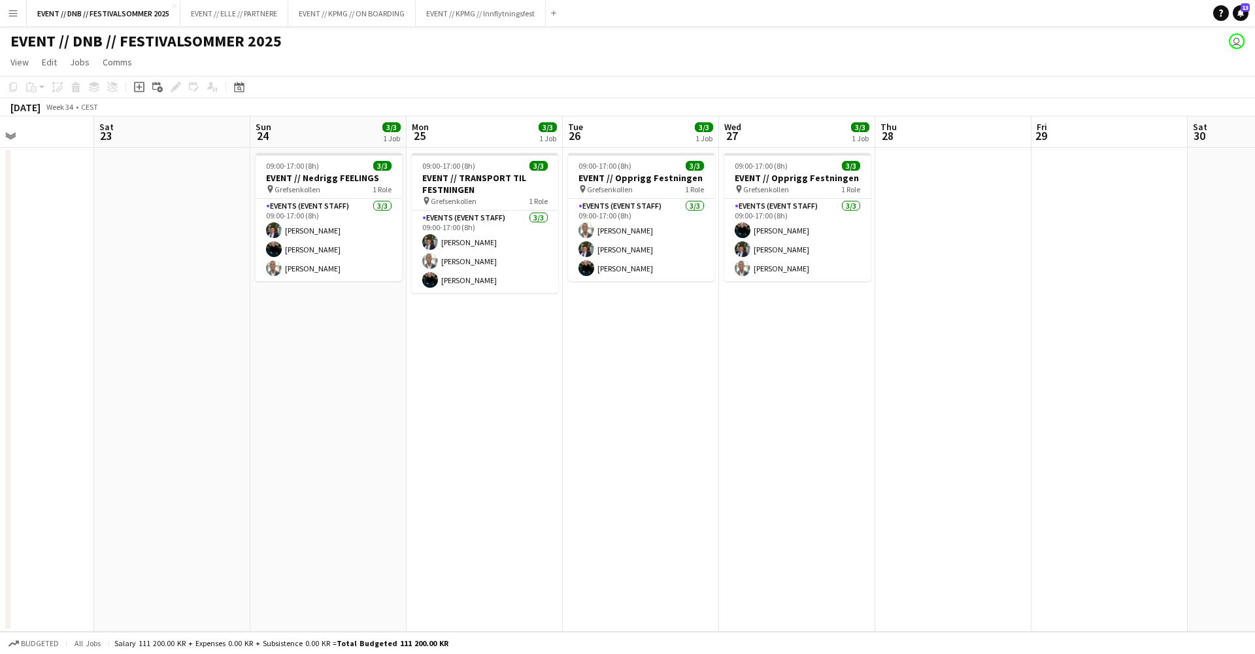
scroll to position [0, 373]
click at [489, 19] on button "EVENT // KPMG // Innflytningsfest Close" at bounding box center [481, 13] width 130 height 25
